Goal: Information Seeking & Learning: Learn about a topic

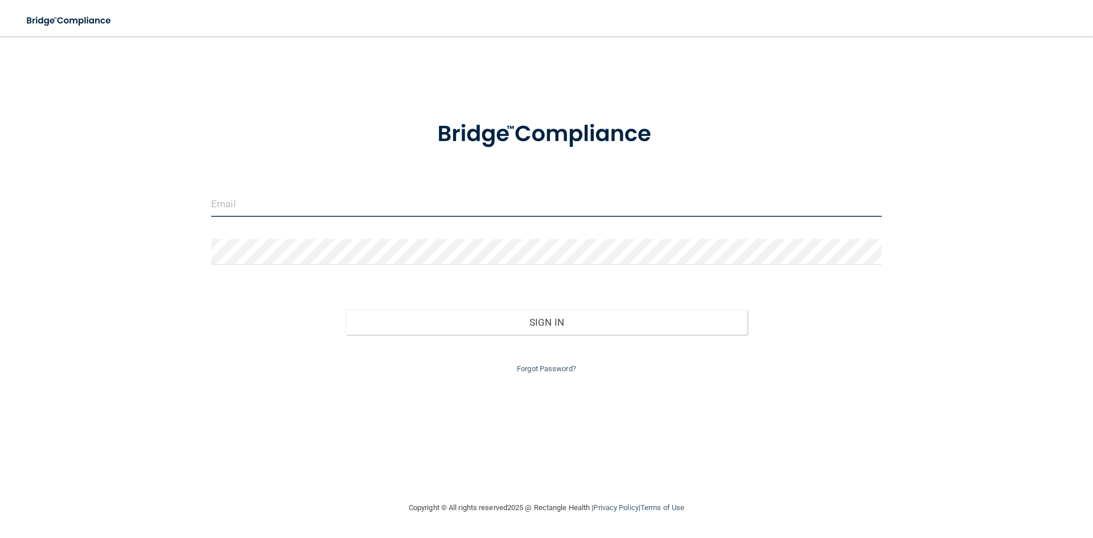
click at [280, 204] on input "email" at bounding box center [546, 204] width 671 height 26
click at [240, 201] on input "hburl^@gmail.com" at bounding box center [546, 204] width 671 height 26
type input "[EMAIL_ADDRESS][DOMAIN_NAME]"
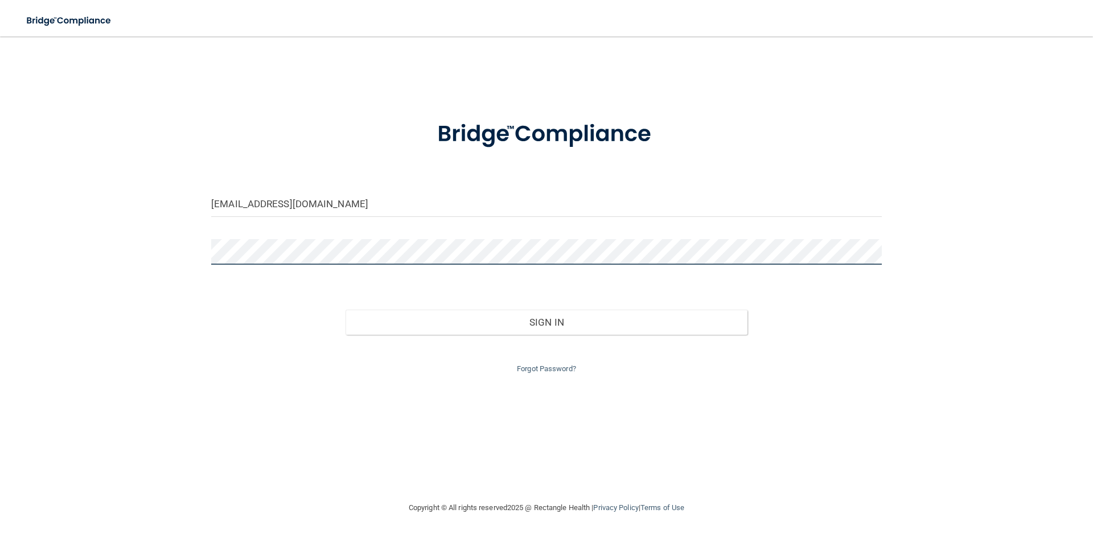
click at [346, 310] on button "Sign In" at bounding box center [547, 322] width 402 height 25
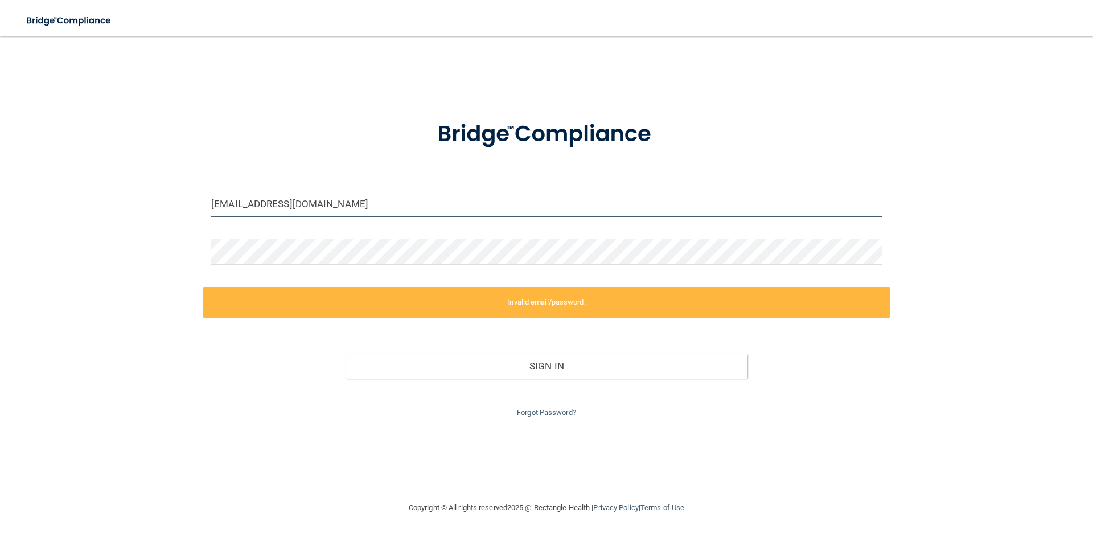
click at [292, 206] on input "[EMAIL_ADDRESS][DOMAIN_NAME]" at bounding box center [546, 204] width 671 height 26
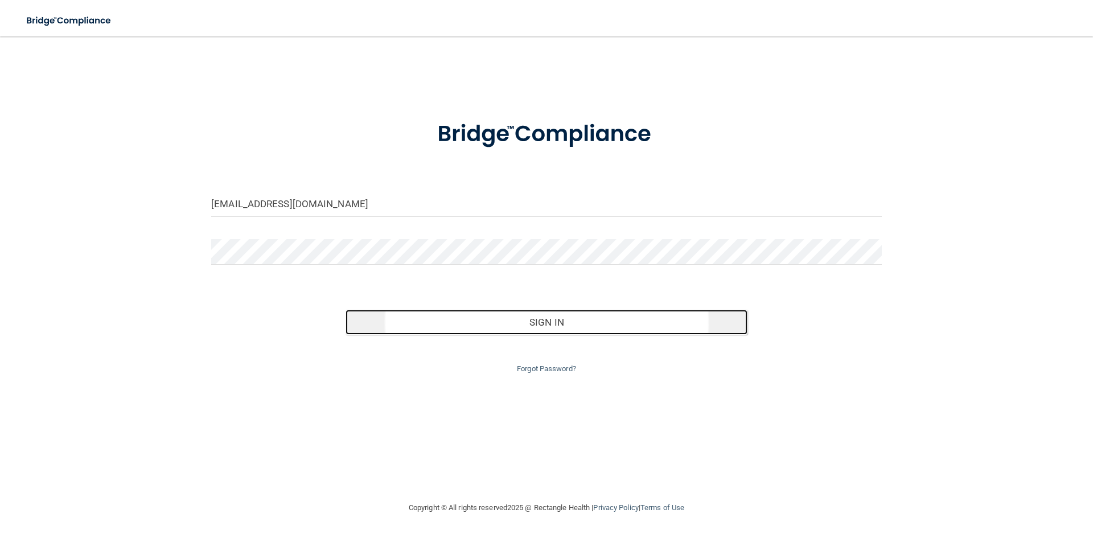
click at [523, 328] on button "Sign In" at bounding box center [547, 322] width 402 height 25
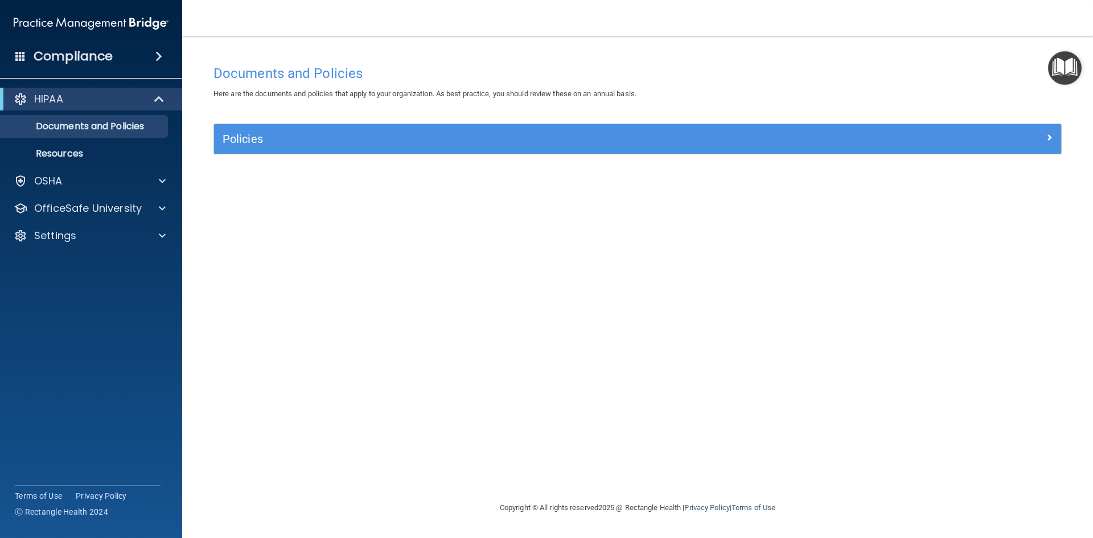
click at [544, 368] on div "Documents and Policies Here are the documents and policies that apply to your o…" at bounding box center [637, 280] width 865 height 442
click at [48, 180] on p "OSHA" at bounding box center [48, 181] width 28 height 14
click at [52, 270] on div "OfficeSafe University" at bounding box center [91, 263] width 183 height 23
click at [165, 264] on span at bounding box center [162, 263] width 7 height 14
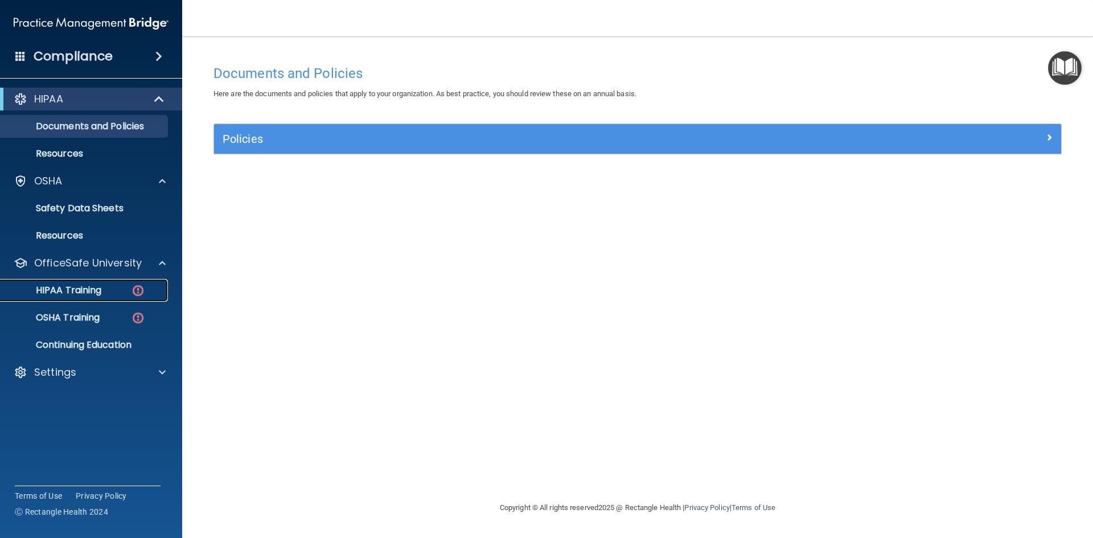
click at [136, 288] on img at bounding box center [138, 290] width 14 height 14
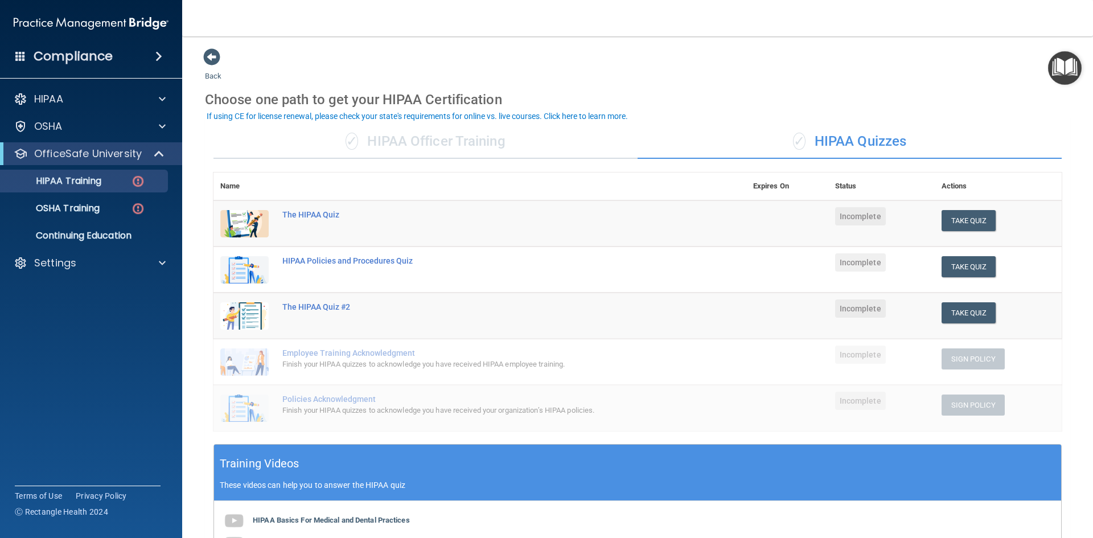
click at [428, 148] on div "✓ HIPAA Officer Training" at bounding box center [425, 142] width 424 height 34
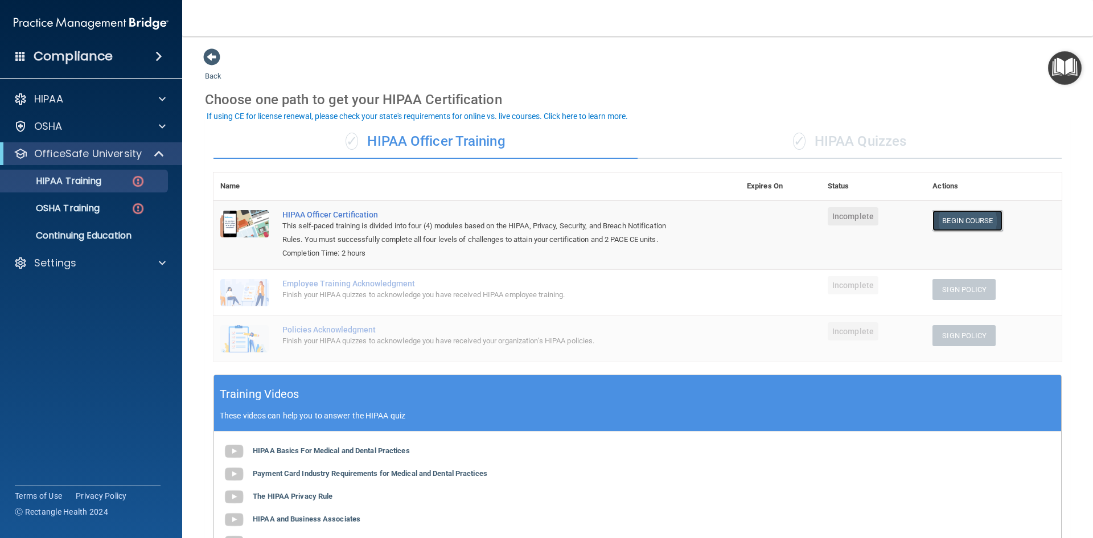
click at [976, 216] on link "Begin Course" at bounding box center [966, 220] width 69 height 21
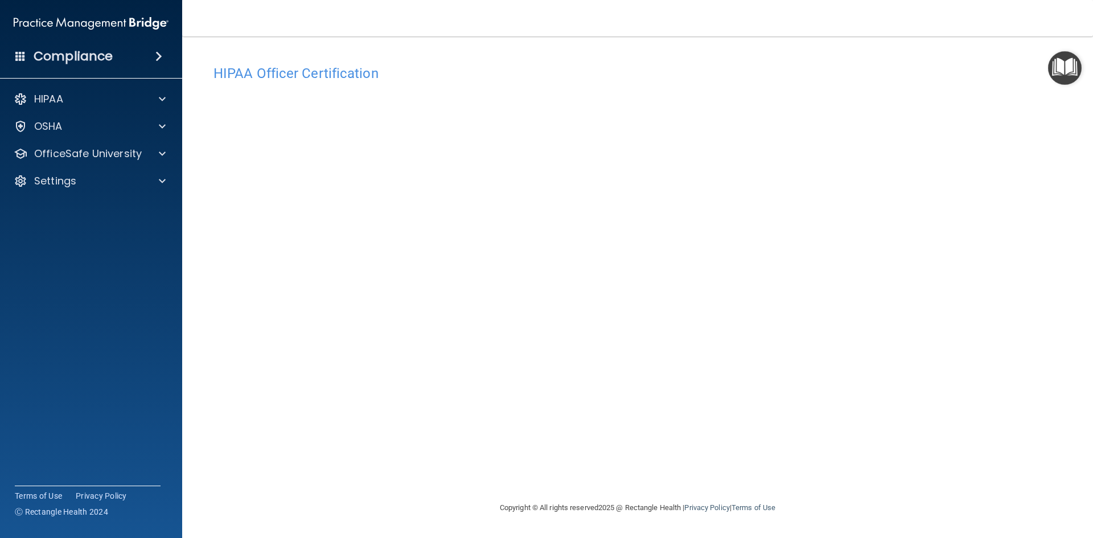
click at [792, 483] on div "HIPAA Officer Certification This course doesn’t expire until . Are you sure you…" at bounding box center [637, 280] width 865 height 442
click at [810, 487] on div "HIPAA Officer Certification This course doesn’t expire until . Are you sure you…" at bounding box center [637, 280] width 865 height 442
click at [846, 468] on div "HIPAA Officer Certification This course doesn’t expire until . Are you sure you…" at bounding box center [637, 280] width 865 height 442
click at [823, 492] on div "Copyright © All rights reserved 2025 @ Rectangle Health | Privacy Policy | Term…" at bounding box center [638, 508] width 416 height 36
click at [836, 490] on div "Copyright © All rights reserved 2025 @ Rectangle Health | Privacy Policy | Term…" at bounding box center [638, 508] width 416 height 36
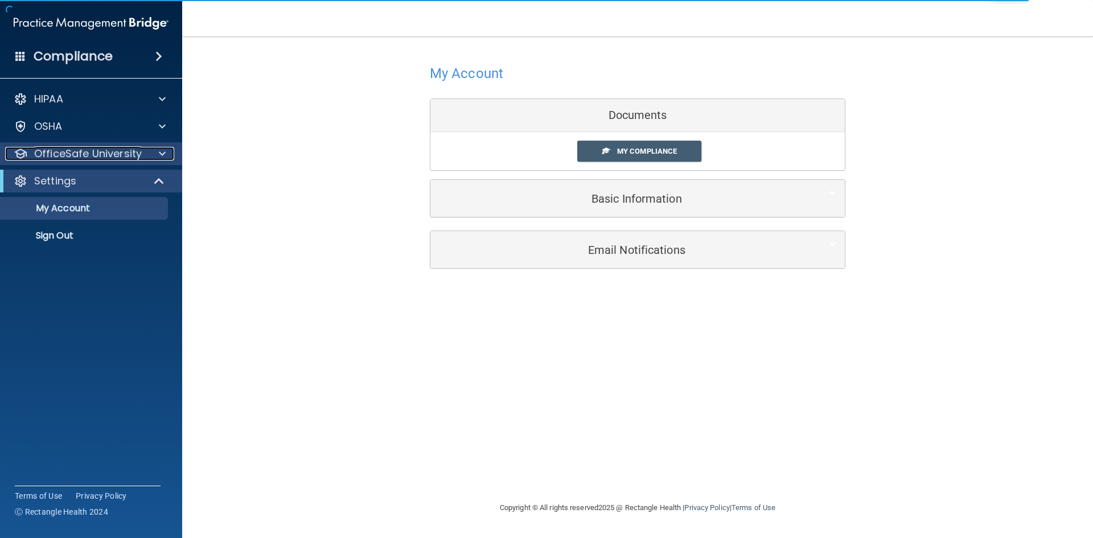
click at [170, 150] on div at bounding box center [160, 154] width 28 height 14
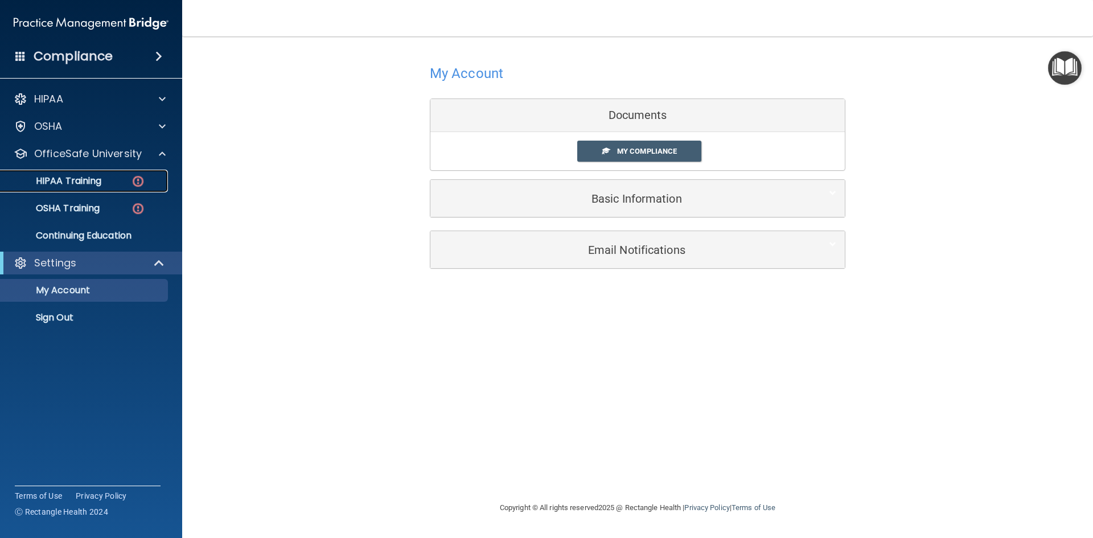
click at [123, 182] on div "HIPAA Training" at bounding box center [84, 180] width 155 height 11
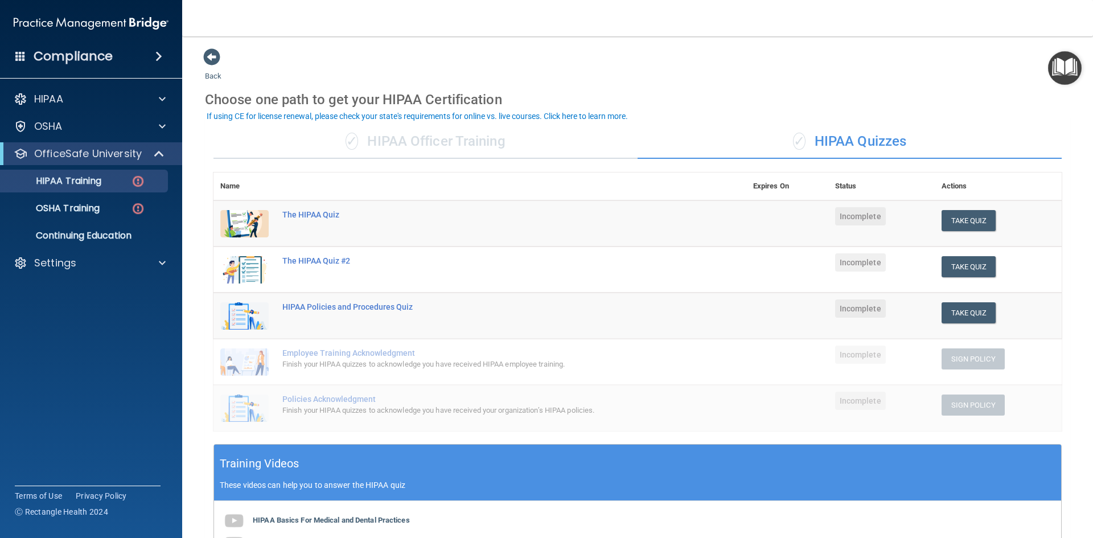
click at [410, 141] on div "✓ HIPAA Officer Training" at bounding box center [425, 142] width 424 height 34
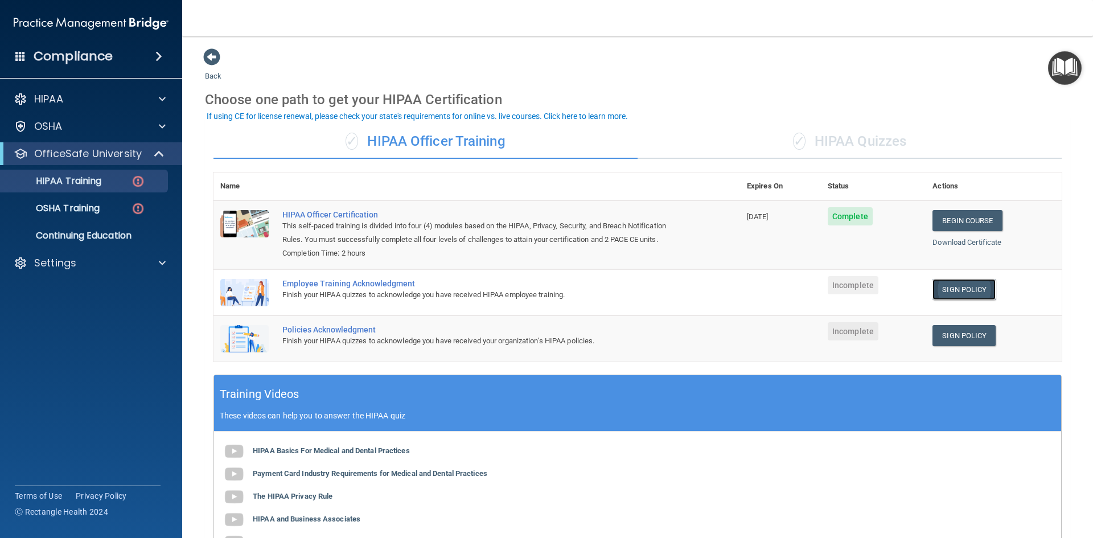
click at [953, 297] on link "Sign Policy" at bounding box center [963, 289] width 63 height 21
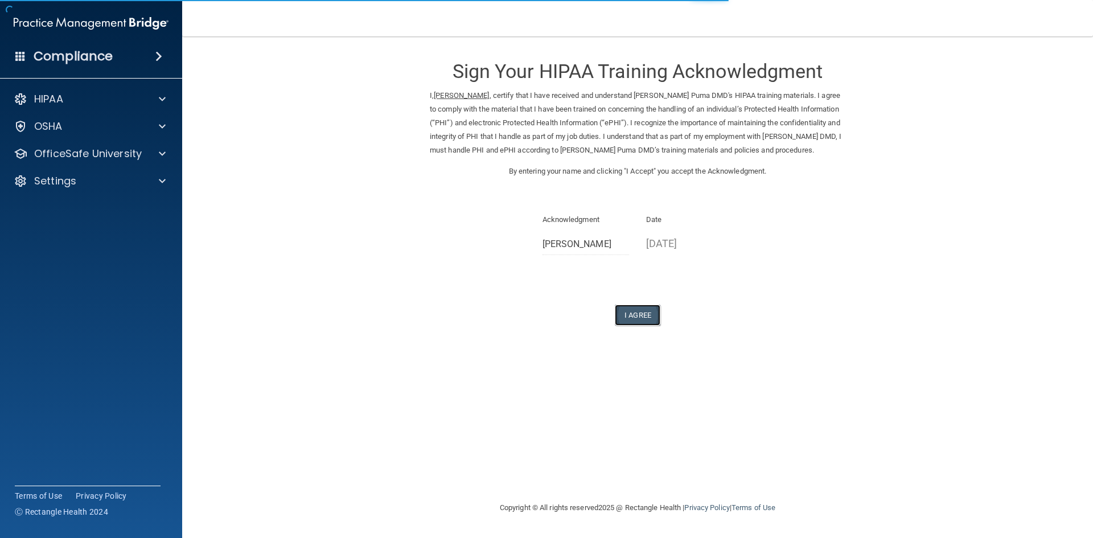
click at [653, 311] on button "I Agree" at bounding box center [638, 315] width 46 height 21
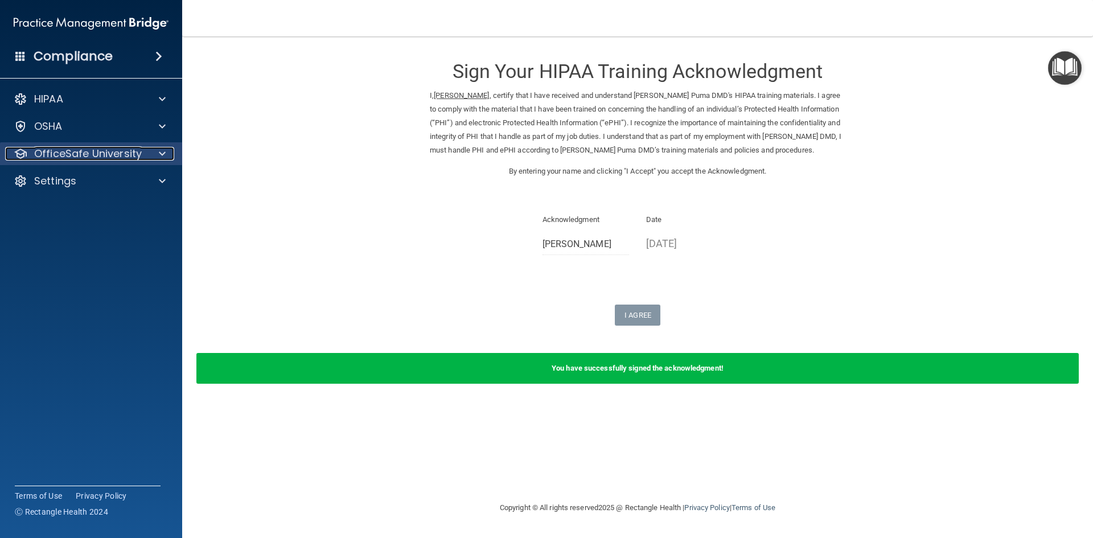
click at [116, 147] on p "OfficeSafe University" at bounding box center [88, 154] width 108 height 14
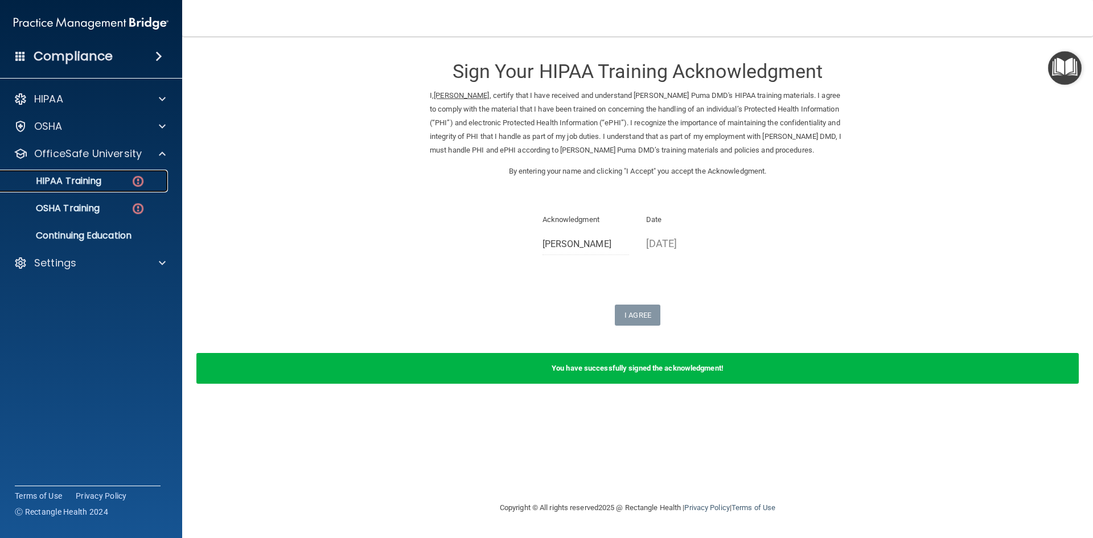
click at [107, 190] on link "HIPAA Training" at bounding box center [78, 181] width 179 height 23
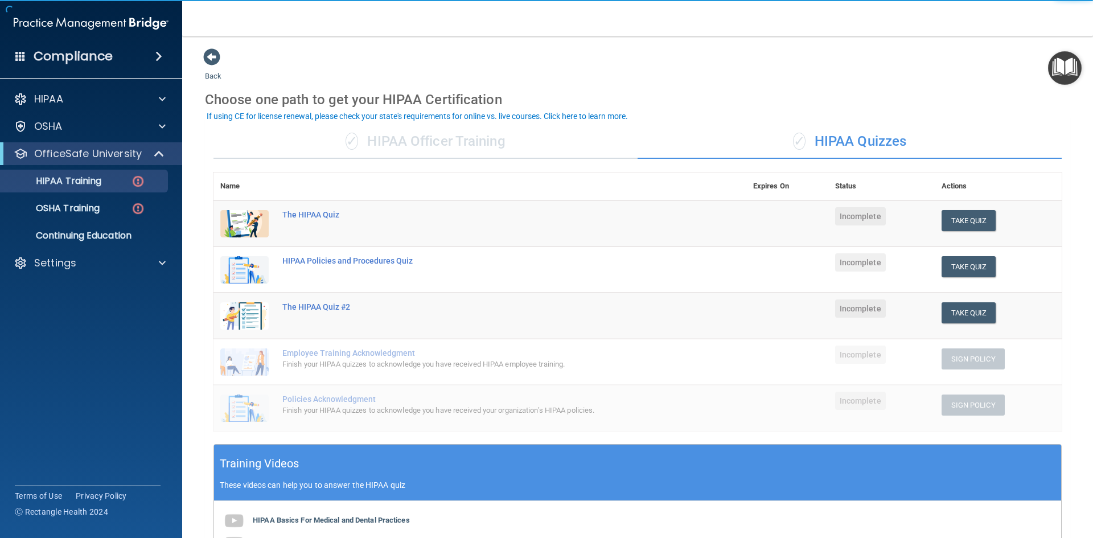
click at [431, 145] on div "✓ HIPAA Officer Training" at bounding box center [425, 142] width 424 height 34
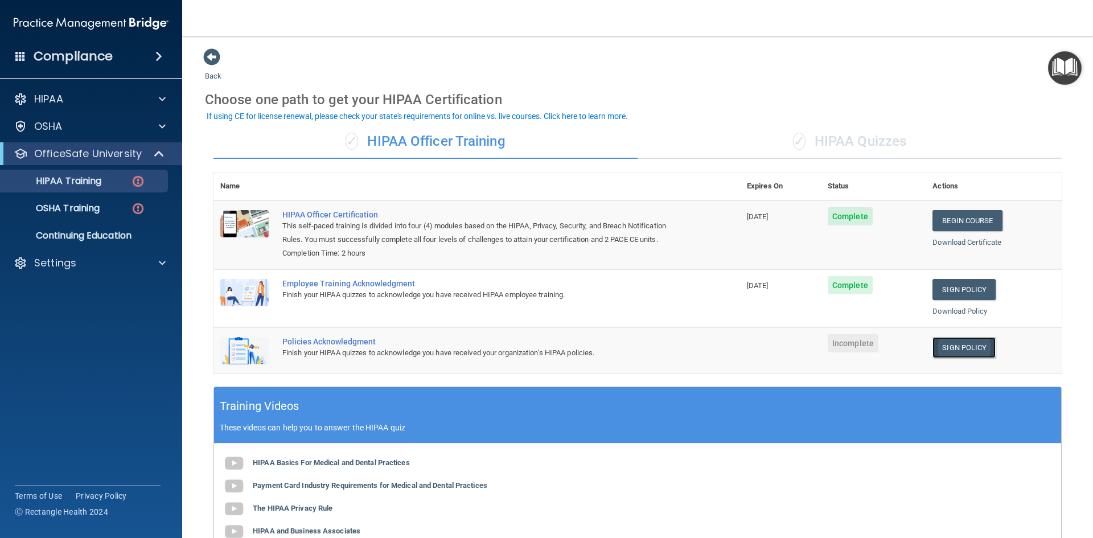
click at [955, 351] on link "Sign Policy" at bounding box center [963, 347] width 63 height 21
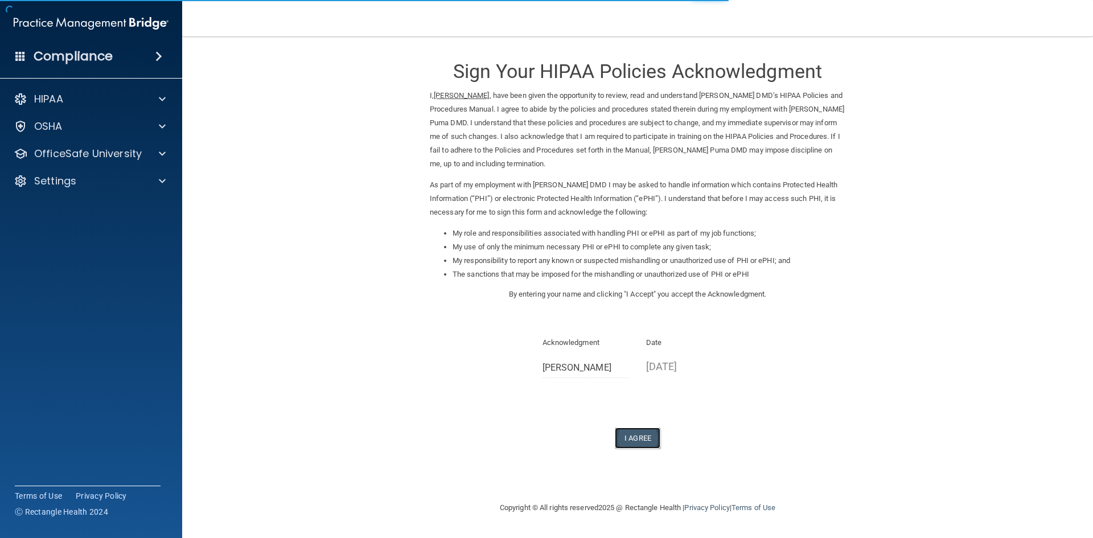
click at [637, 439] on button "I Agree" at bounding box center [638, 438] width 46 height 21
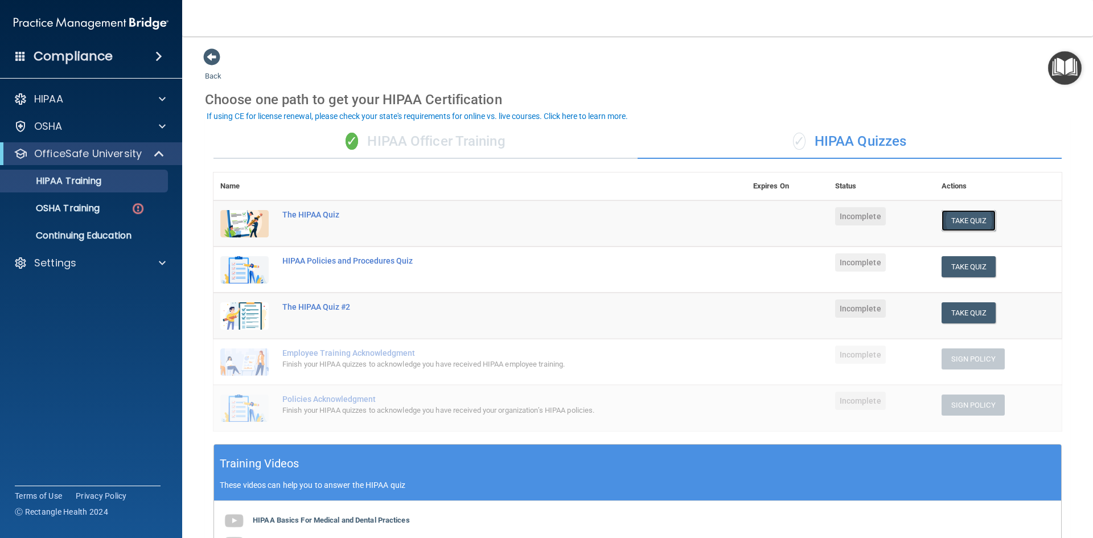
click at [988, 219] on button "Take Quiz" at bounding box center [969, 220] width 55 height 21
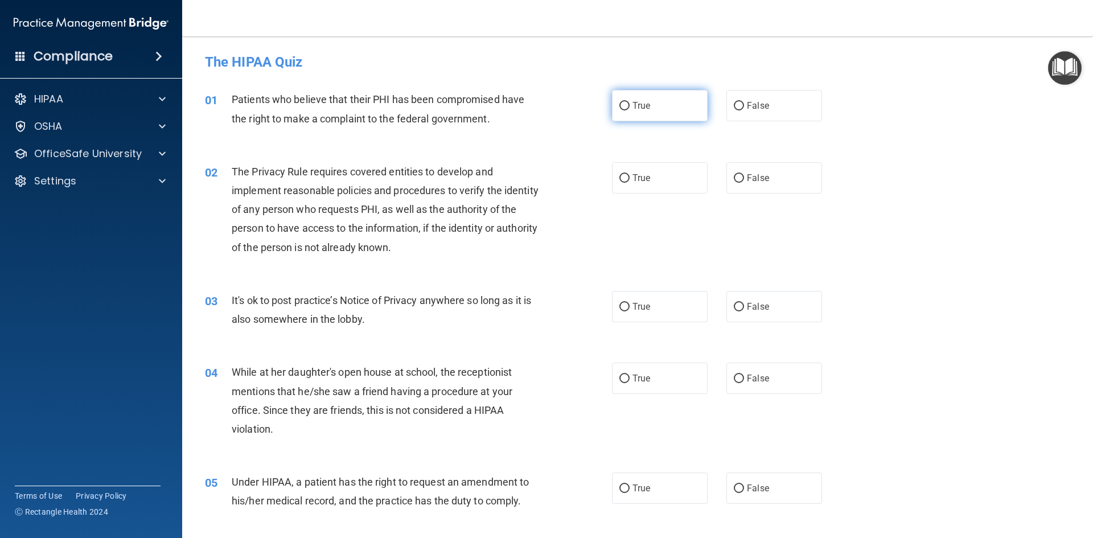
click at [632, 108] on span "True" at bounding box center [641, 105] width 18 height 11
click at [628, 108] on input "True" at bounding box center [624, 106] width 10 height 9
radio input "true"
